Goal: Task Accomplishment & Management: Use online tool/utility

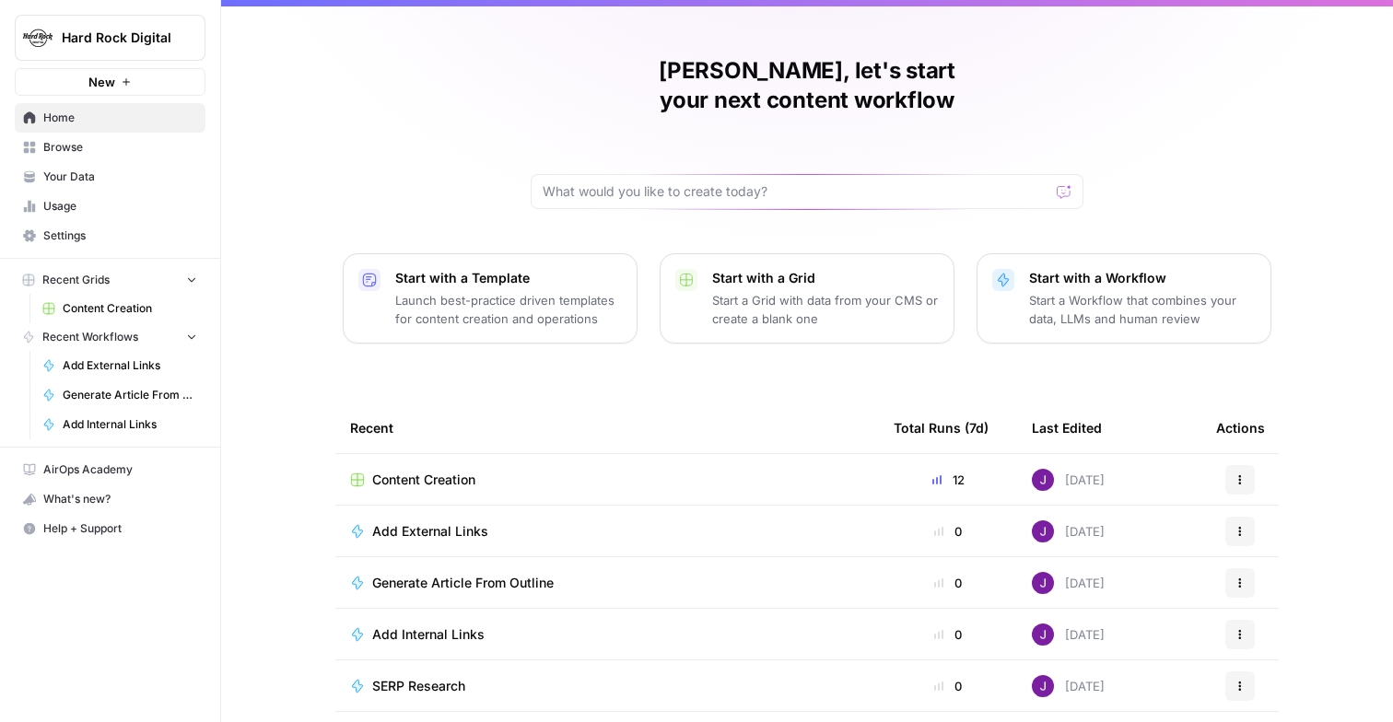
scroll to position [47, 0]
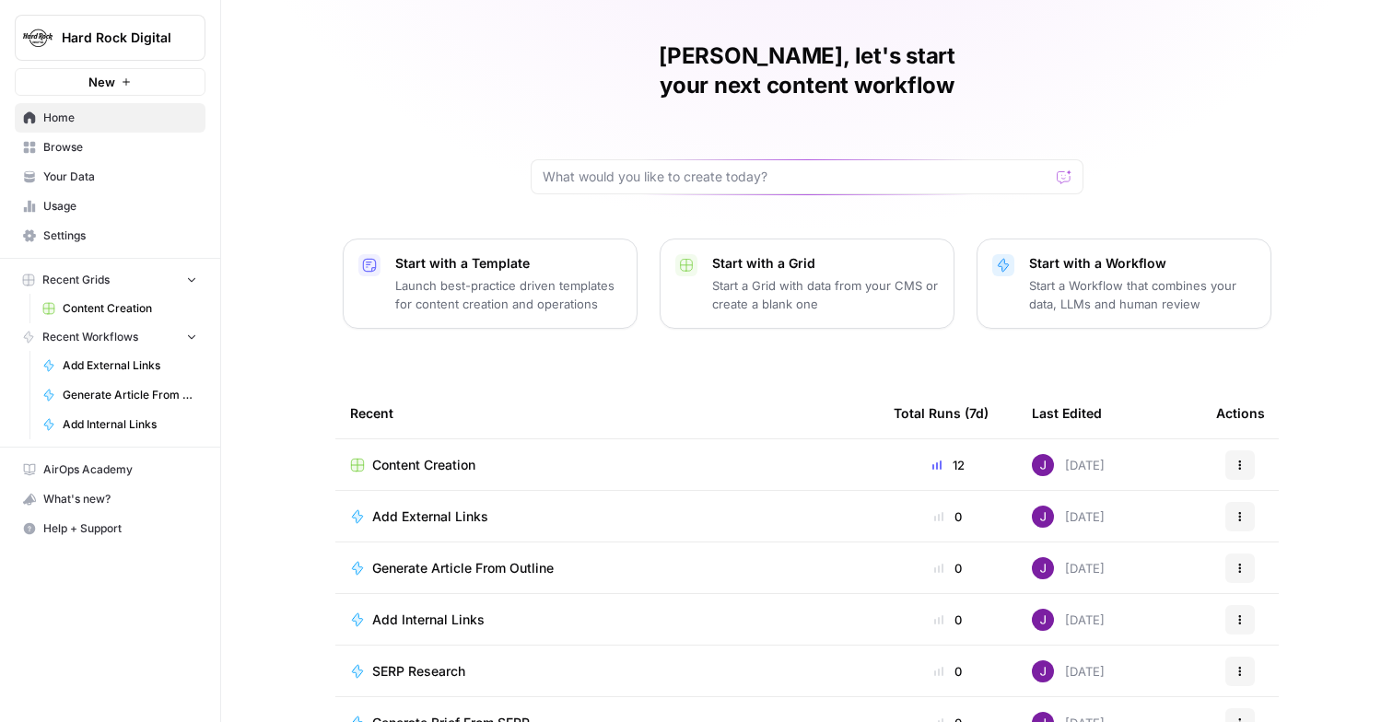
click at [79, 293] on button "Recent Grids" at bounding box center [110, 280] width 191 height 28
click at [81, 286] on span "Recent Grids" at bounding box center [75, 280] width 67 height 17
click at [82, 307] on span "Content Creation" at bounding box center [130, 308] width 135 height 17
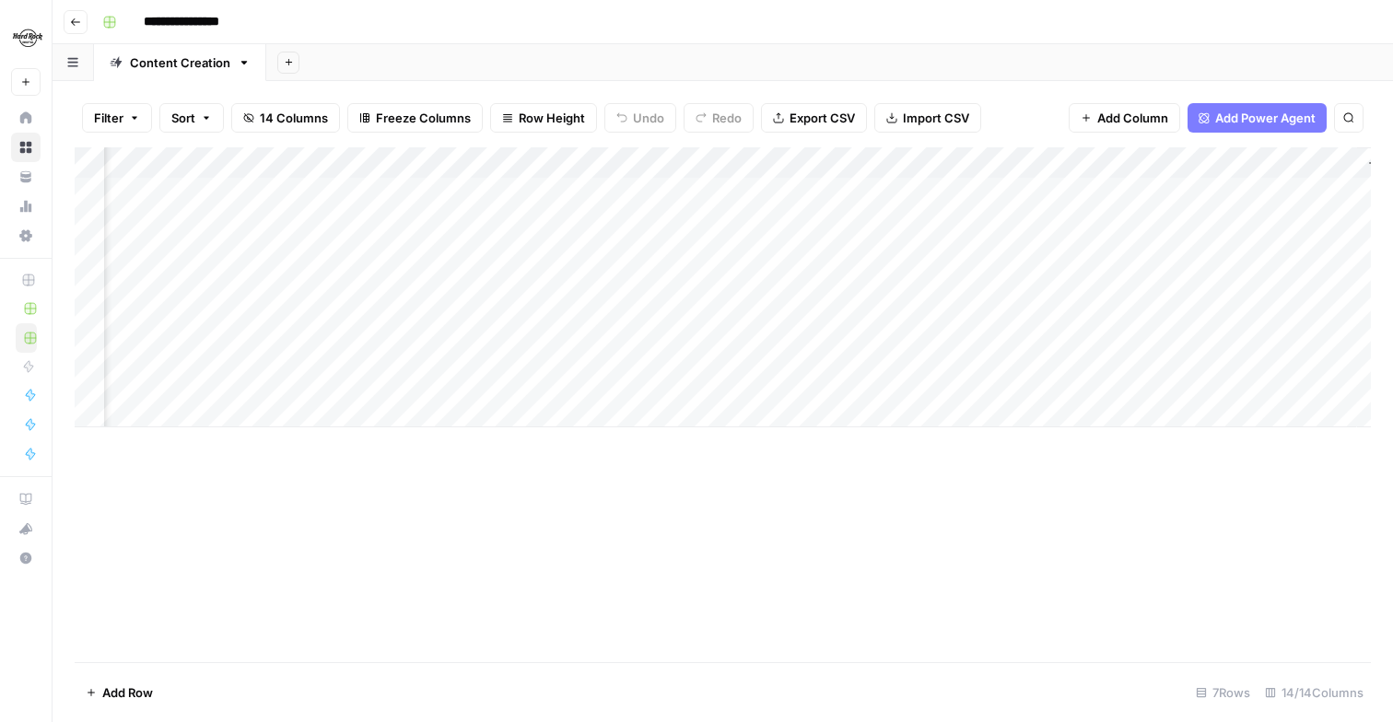
scroll to position [0, 1538]
click at [900, 287] on div "Add Column" at bounding box center [723, 287] width 1296 height 280
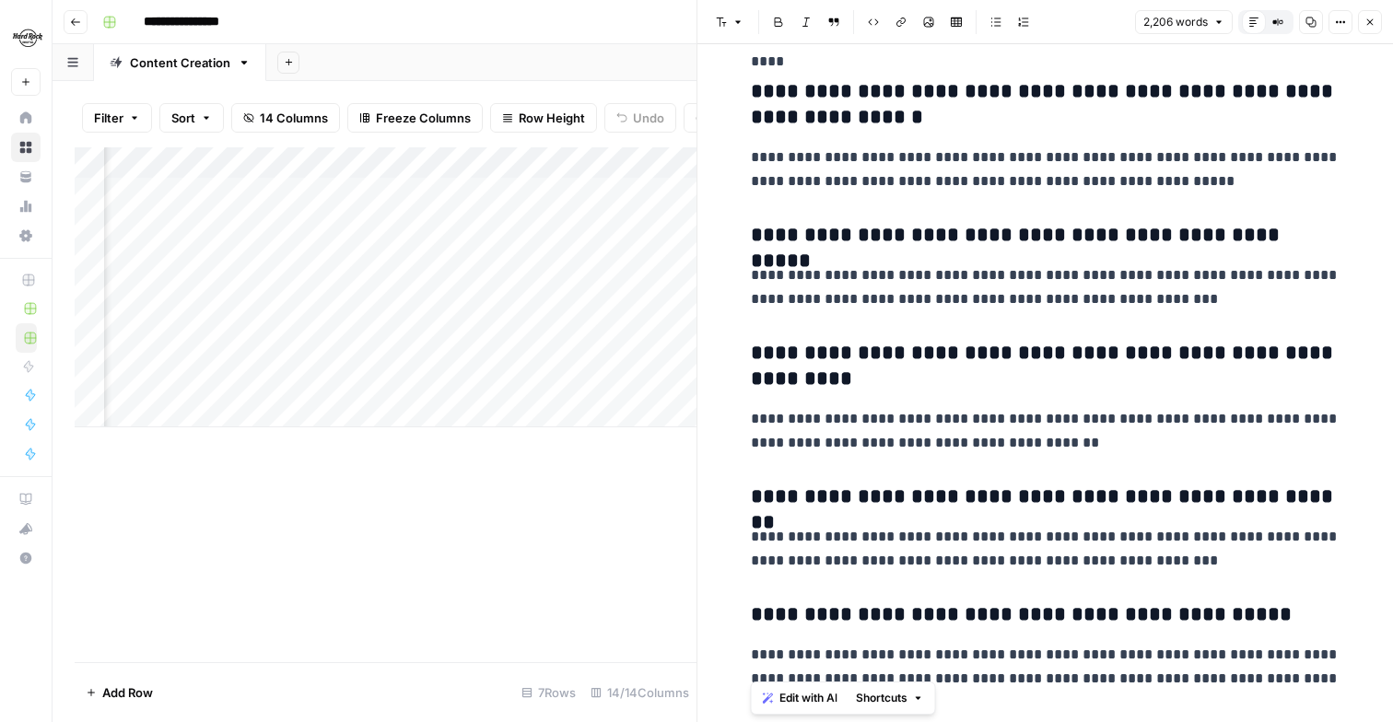
scroll to position [6692, 0]
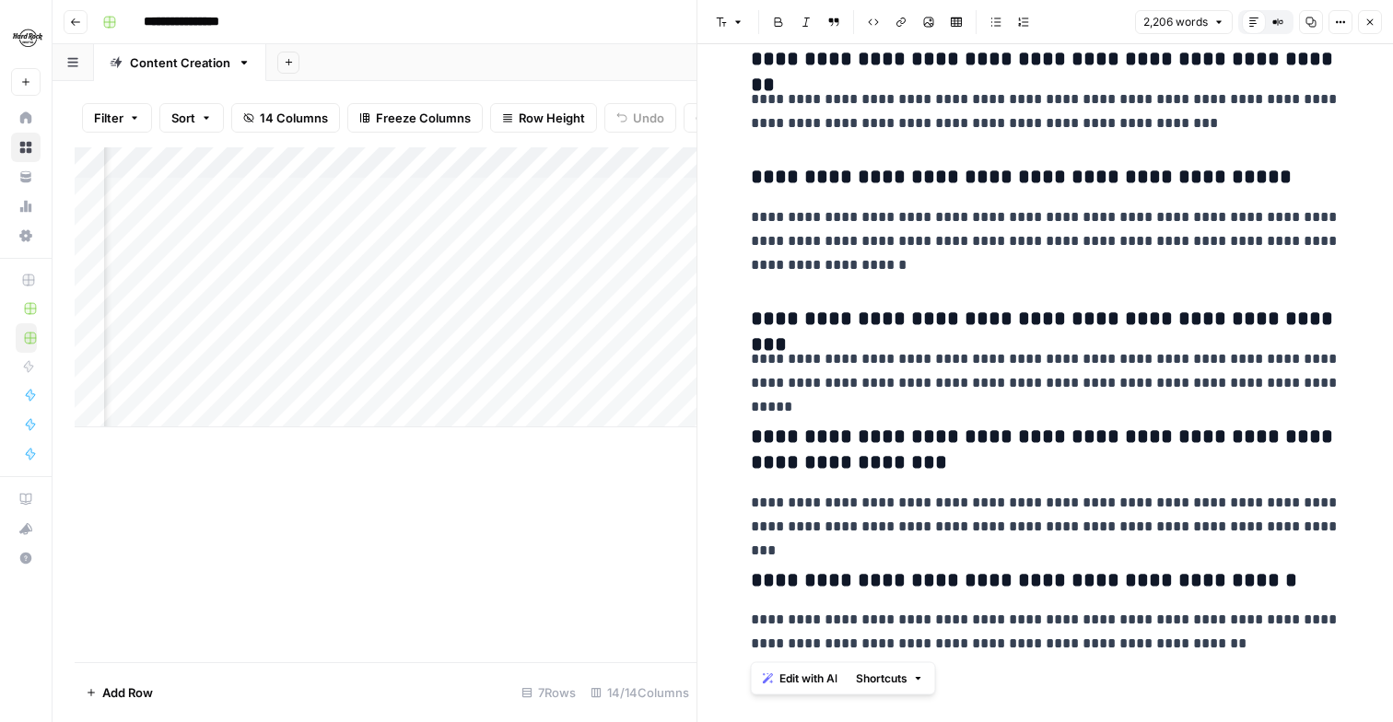
drag, startPoint x: 752, startPoint y: 101, endPoint x: 1160, endPoint y: 649, distance: 682.7
copy div "**********"
